Goal: Task Accomplishment & Management: Manage account settings

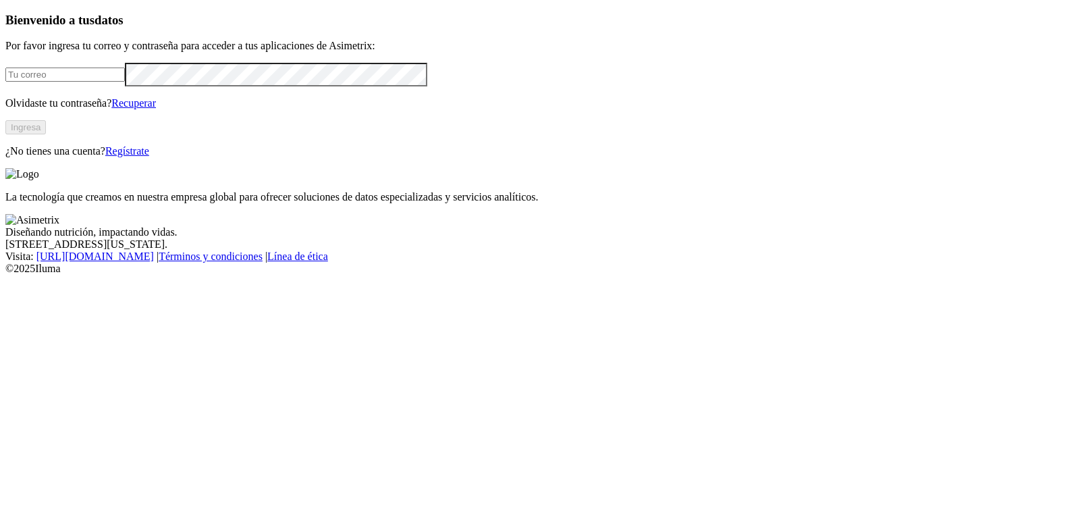
click at [99, 82] on input "email" at bounding box center [64, 74] width 119 height 14
click at [116, 82] on input "email" at bounding box center [64, 74] width 119 height 14
click at [124, 82] on input "email" at bounding box center [64, 74] width 119 height 14
type input "F"
type input "[EMAIL_ADDRESS][DOMAIN_NAME]"
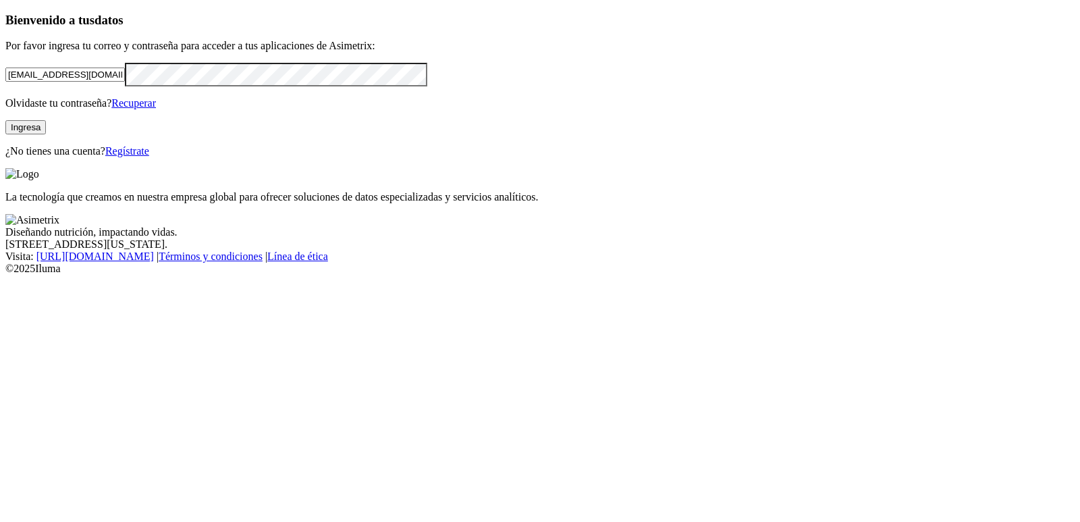
click at [46, 134] on button "Ingresa" at bounding box center [25, 127] width 40 height 14
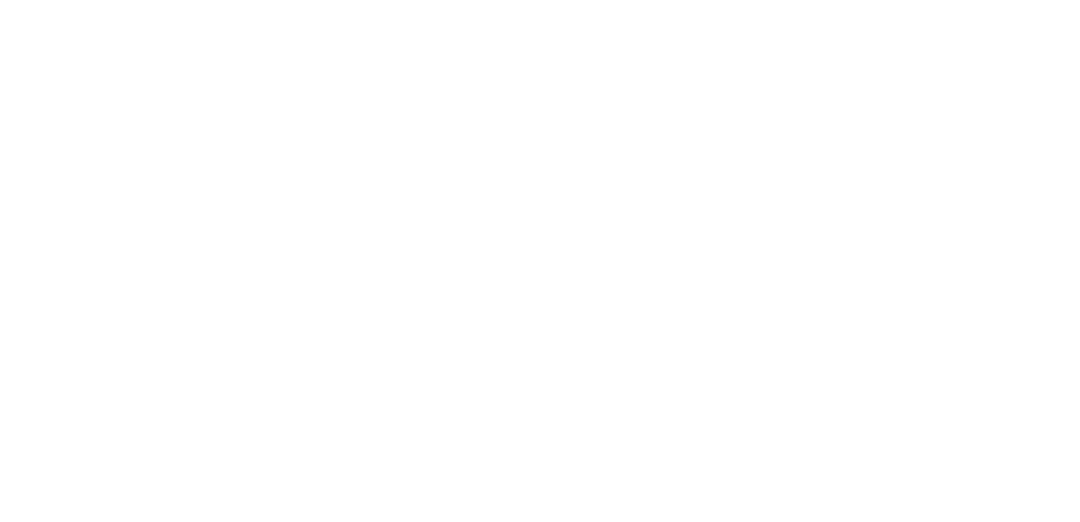
drag, startPoint x: 492, startPoint y: 113, endPoint x: 502, endPoint y: 115, distance: 10.3
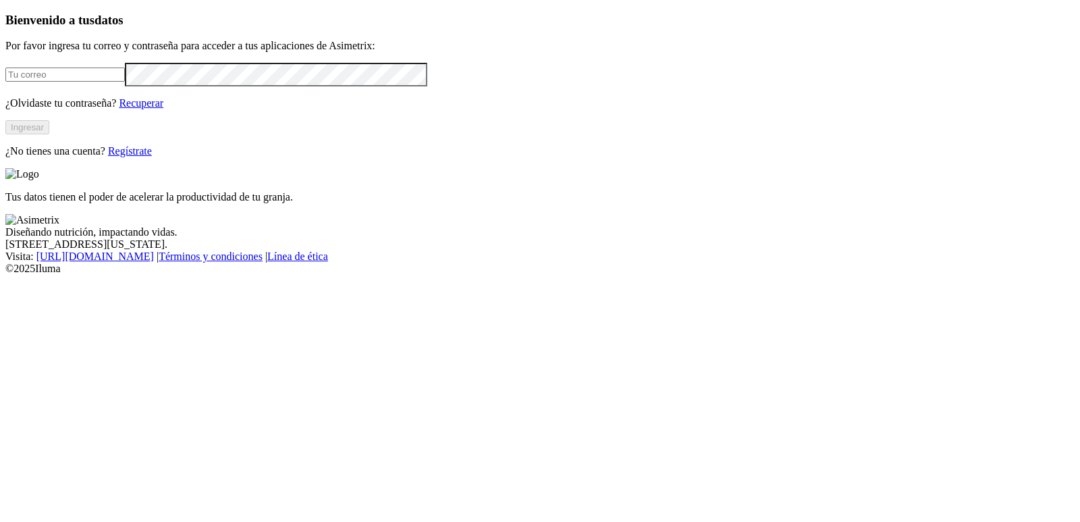
type input "[EMAIL_ADDRESS][DOMAIN_NAME]"
click at [49, 134] on button "Ingresar" at bounding box center [27, 127] width 44 height 14
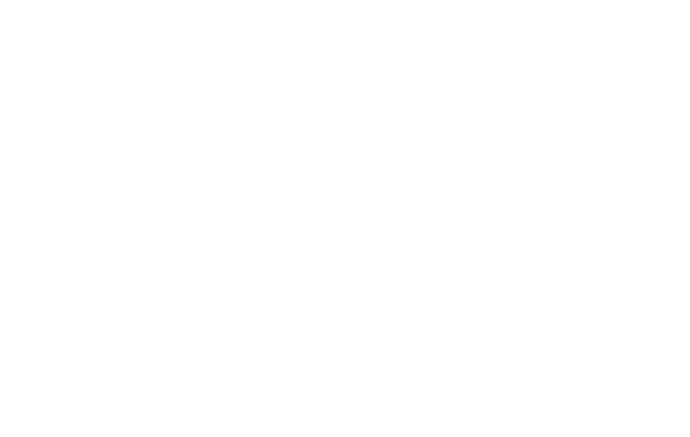
drag, startPoint x: 0, startPoint y: 0, endPoint x: 472, endPoint y: 251, distance: 534.4
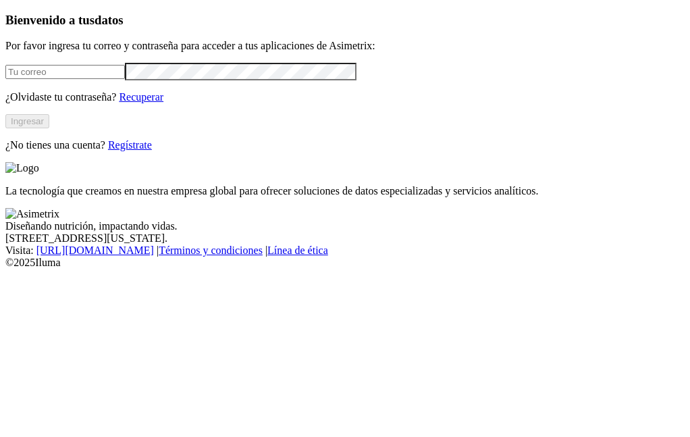
type input "[EMAIL_ADDRESS][DOMAIN_NAME]"
click at [49, 128] on button "Ingresar" at bounding box center [27, 121] width 44 height 14
